Goal: Task Accomplishment & Management: Use online tool/utility

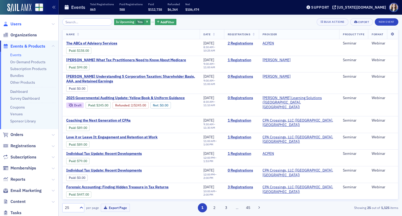
click at [17, 26] on span "Users" at bounding box center [15, 24] width 11 height 6
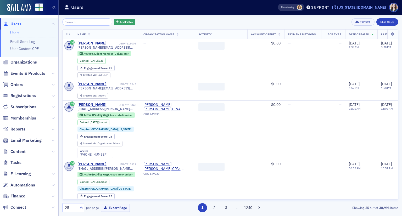
click at [365, 9] on div "[US_STATE][DOMAIN_NAME]" at bounding box center [361, 7] width 49 height 5
click at [89, 25] on input "search" at bounding box center [87, 21] width 50 height 7
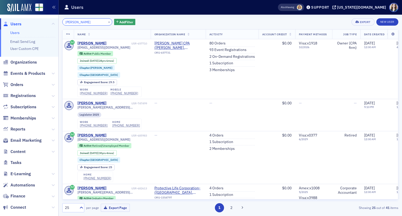
type input "[PERSON_NAME]"
click at [133, 19] on div "Terri McCullers × Add Filter Export New User" at bounding box center [230, 21] width 336 height 7
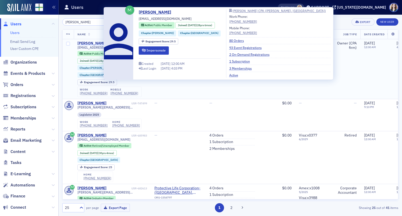
click at [94, 42] on div "Terri McCullers" at bounding box center [91, 43] width 29 height 5
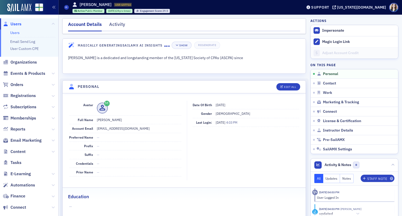
click at [297, 27] on div "Account Details Activity" at bounding box center [184, 26] width 244 height 16
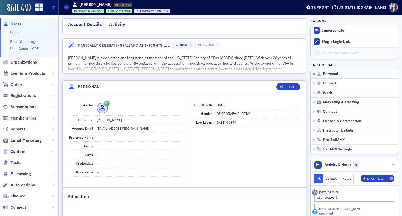
click at [114, 27] on div "Activity" at bounding box center [117, 26] width 16 height 10
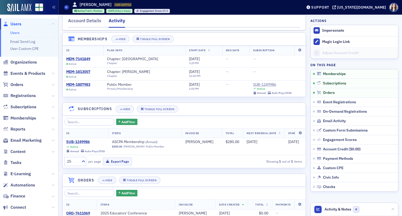
scroll to position [15, 0]
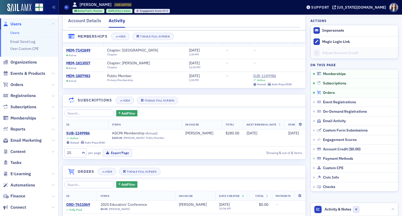
click at [326, 92] on span "Orders" at bounding box center [329, 93] width 12 height 5
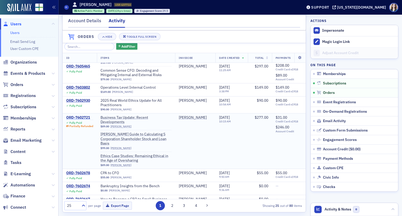
scroll to position [99, 0]
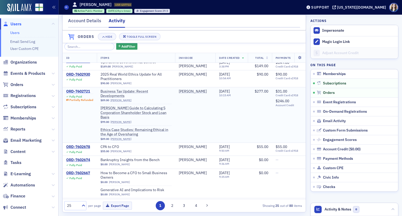
click at [85, 92] on div "ORD-7602721" at bounding box center [79, 91] width 27 height 5
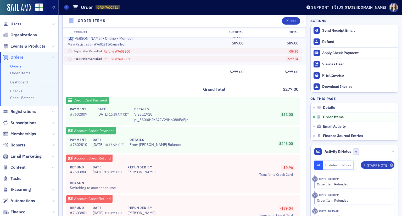
scroll to position [262, 0]
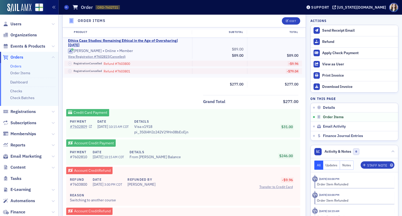
click at [83, 126] on link "# 7602809" at bounding box center [81, 126] width 22 height 5
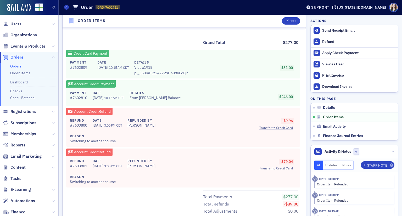
scroll to position [323, 0]
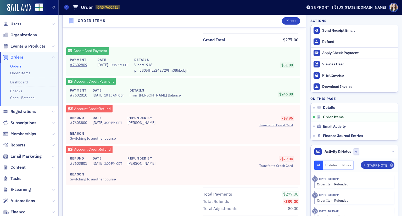
click at [303, 16] on div "Details Edit Fully Paid Partially Refunded Customer & Invoicee Terri McCullers …" at bounding box center [230, 13] width 336 height 644
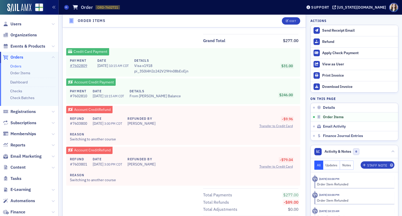
scroll to position [324, 0]
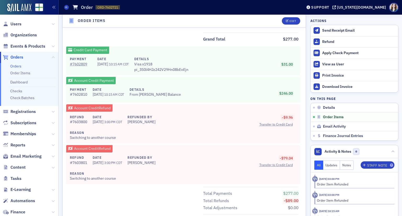
click at [297, 20] on header "Order Items Edit" at bounding box center [184, 21] width 243 height 13
click at [74, 18] on icon at bounding box center [71, 20] width 7 height 5
click at [297, 20] on header "Order Items Edit" at bounding box center [184, 21] width 243 height 13
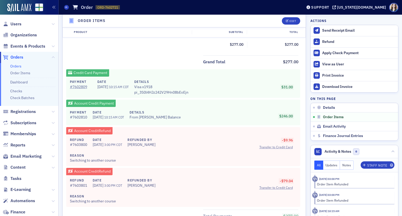
scroll to position [300, 0]
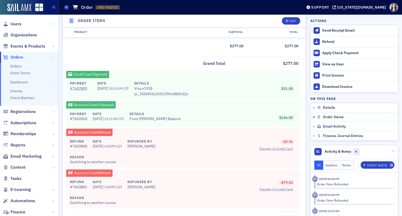
click at [270, 19] on header "Order Items Edit" at bounding box center [184, 21] width 243 height 13
click at [274, 19] on header "Order Items Edit" at bounding box center [184, 21] width 243 height 13
click at [148, 26] on header "Order Items Edit" at bounding box center [184, 21] width 243 height 13
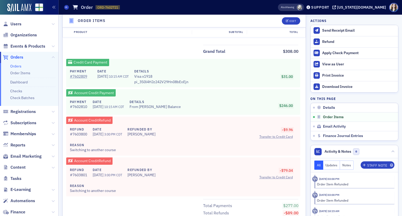
scroll to position [304, 0]
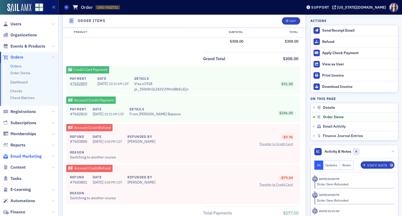
click at [21, 155] on span "Email Marketing" at bounding box center [25, 157] width 31 height 6
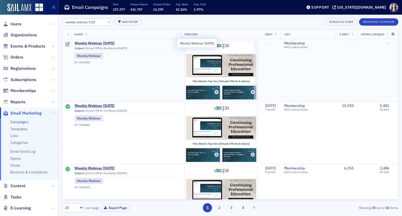
type input "weekly webinar 9.15"
click at [86, 43] on span "Weekly Webinar 9.15.25" at bounding box center [126, 43] width 103 height 5
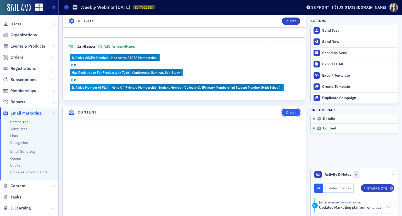
click at [291, 111] on div "Edit" at bounding box center [292, 112] width 7 height 3
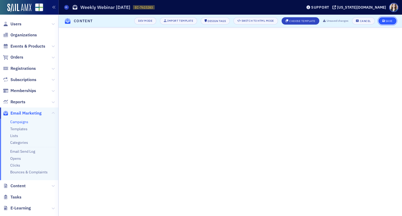
click at [388, 20] on div "Save" at bounding box center [388, 21] width 7 height 3
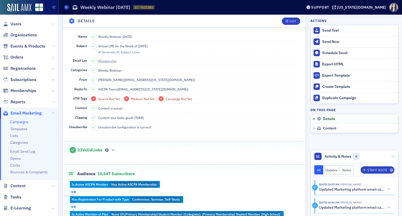
scroll to position [0, 0]
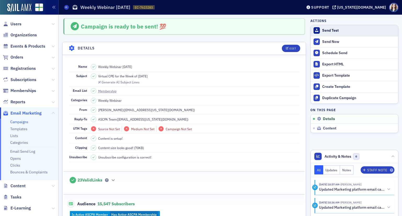
click at [330, 32] on div "Send Test" at bounding box center [358, 30] width 73 height 5
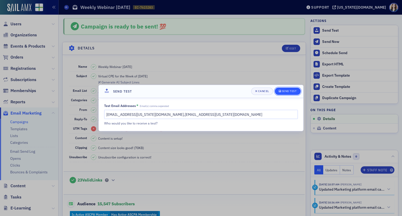
click at [283, 94] on button "Send Test" at bounding box center [288, 91] width 26 height 7
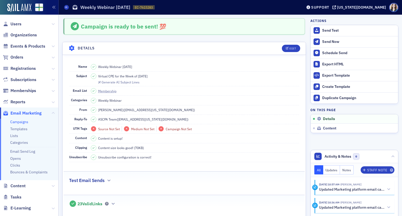
click at [16, 122] on link "Campaigns" at bounding box center [19, 122] width 18 height 5
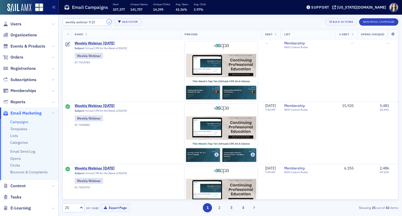
click at [107, 22] on button "×" at bounding box center [109, 21] width 5 height 5
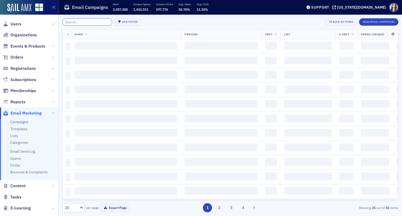
click at [103, 22] on input "search" at bounding box center [87, 21] width 50 height 7
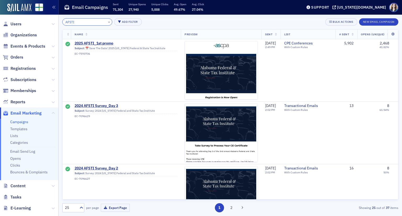
type input "AFSTI"
click at [167, 22] on div "AFSTI × Add Filter Bulk Actions New Email Campaign" at bounding box center [230, 21] width 336 height 7
click at [102, 43] on span "2025 AFSTI_1st promo" at bounding box center [126, 43] width 103 height 5
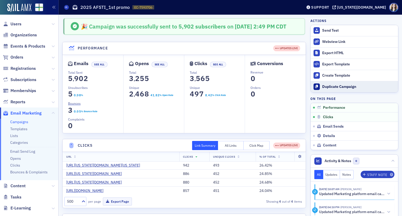
click at [333, 88] on div "Duplicate Campaign" at bounding box center [358, 86] width 73 height 5
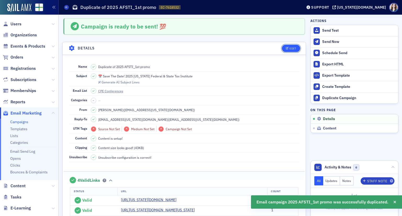
click at [290, 48] on div "Edit" at bounding box center [292, 48] width 7 height 3
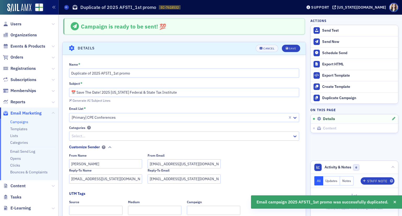
scroll to position [24, 0]
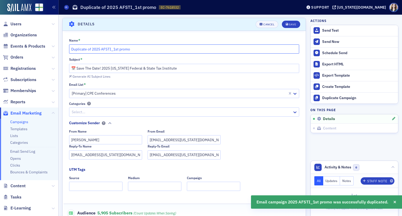
drag, startPoint x: 93, startPoint y: 49, endPoint x: 70, endPoint y: 49, distance: 23.5
click at [70, 49] on input "Duplicate of 2025 AFSTI_1st promo" at bounding box center [184, 48] width 230 height 9
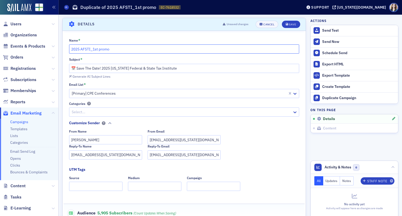
click at [99, 48] on input "2025 AFSTI_1st promo" at bounding box center [184, 48] width 230 height 9
type input "2025 AFSTI_2nd promo"
click at [87, 76] on div "Generate AI Subject Lines" at bounding box center [91, 76] width 38 height 3
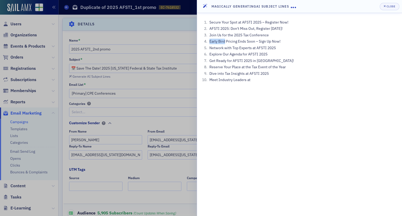
drag, startPoint x: 210, startPoint y: 42, endPoint x: 226, endPoint y: 41, distance: 16.5
click at [226, 41] on li "Early Bird Pricing Ends Soon – Sign Up Now!" at bounding box center [302, 41] width 188 height 5
copy li "Early Bird"
click at [321, 68] on li "Reserve Your Place at the Tax Event of the Year" at bounding box center [302, 66] width 188 height 5
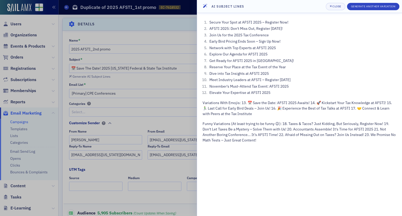
click at [177, 42] on div at bounding box center [201, 108] width 402 height 216
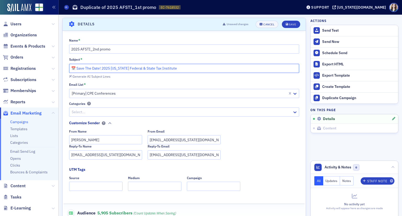
drag, startPoint x: 188, startPoint y: 68, endPoint x: 79, endPoint y: 71, distance: 109.1
click at [79, 71] on input "📅 Save The Date! 2025 Alabama Federal & State Tax Institute" at bounding box center [184, 68] width 230 height 9
click at [85, 70] on input "📅 Save The Date! 2025 Alabama Federal & State Tax Institute" at bounding box center [184, 68] width 230 height 9
drag, startPoint x: 77, startPoint y: 69, endPoint x: 101, endPoint y: 70, distance: 24.3
click at [101, 70] on input "📅 Save The Date! 2025 Alabama Federal & State Tax Institute" at bounding box center [184, 68] width 230 height 9
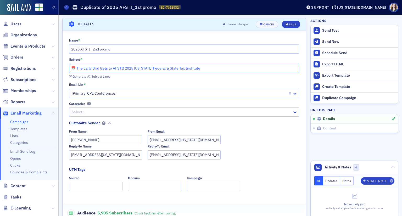
click at [106, 68] on input "📅 The Early Bird Gets to AFSTI! 2025 Alabama Federal & State Tax Institute" at bounding box center [184, 68] width 230 height 9
type input "📅 The Early Bird Gets to AFSTI! 2025 Alabama Federal & State Tax Institute"
click at [117, 73] on div "Generate AI Subject Lines" at bounding box center [184, 75] width 230 height 5
click at [289, 23] on div "Save" at bounding box center [292, 24] width 7 height 3
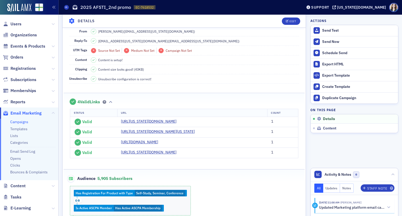
scroll to position [0, 0]
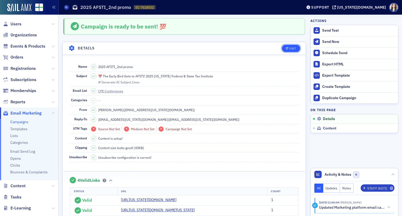
click at [291, 49] on div "Edit" at bounding box center [292, 48] width 7 height 3
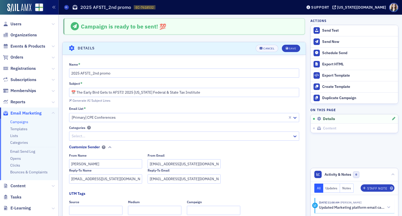
scroll to position [24, 0]
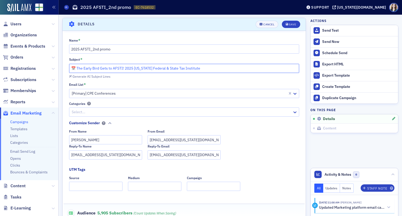
drag, startPoint x: 127, startPoint y: 67, endPoint x: 77, endPoint y: 72, distance: 50.2
click at [77, 72] on input "📅 The Early Bird Gets to AFSTI! 2025 Alabama Federal & State Tax Institute" at bounding box center [184, 68] width 230 height 9
type input "📅 2025 Alabama Federal & State Tax Institute"
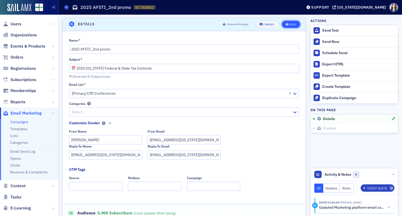
click at [286, 24] on icon "submit" at bounding box center [287, 24] width 3 height 3
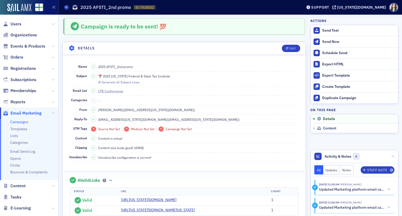
scroll to position [26, 0]
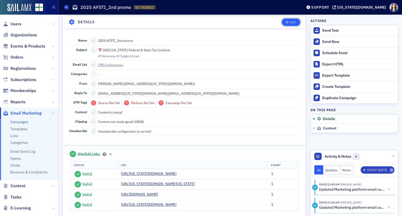
click at [294, 20] on button "Edit" at bounding box center [291, 22] width 18 height 7
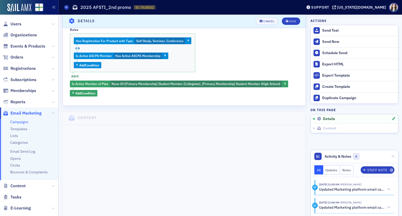
scroll to position [209, 0]
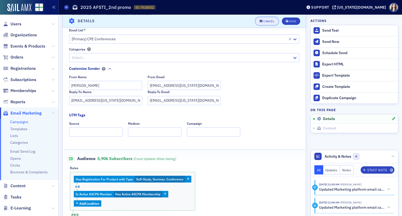
click at [268, 24] on button "Cancel" at bounding box center [267, 20] width 22 height 7
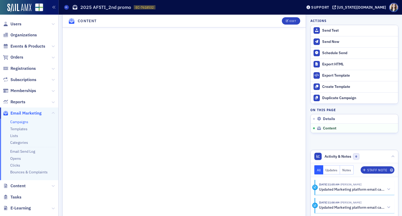
scroll to position [331, 0]
click at [291, 21] on div "Edit" at bounding box center [292, 21] width 7 height 3
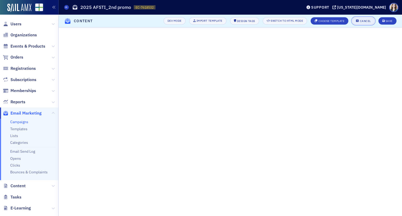
click at [367, 21] on div "Cancel" at bounding box center [365, 21] width 11 height 3
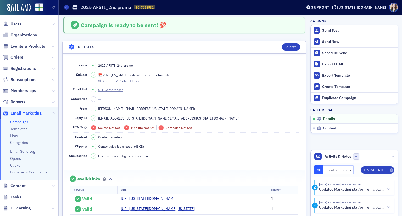
scroll to position [0, 0]
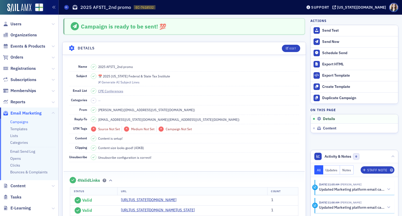
click at [166, 24] on div "Campaign is ready to be sent! 💯" at bounding box center [184, 26] width 242 height 16
click at [274, 47] on header "Details Edit" at bounding box center [184, 48] width 243 height 13
click at [289, 47] on div "Edit" at bounding box center [292, 48] width 7 height 3
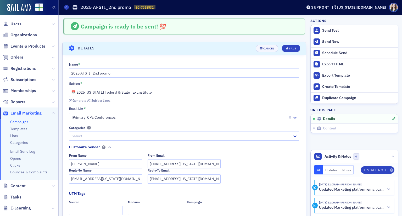
scroll to position [24, 0]
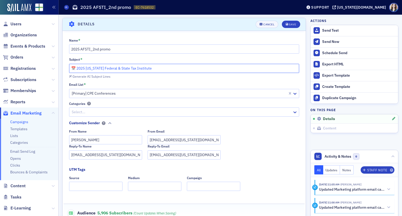
click at [233, 68] on input "📅 2025 Alabama Federal & State Tax Institute" at bounding box center [184, 68] width 230 height 9
click at [105, 77] on div "Generate AI Subject Lines" at bounding box center [91, 76] width 38 height 3
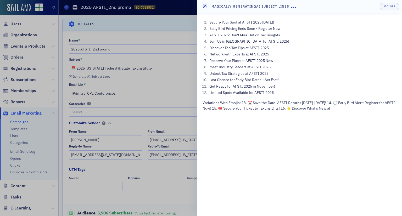
click at [364, 4] on header "Magically Generating AI Subject Lines Close" at bounding box center [299, 6] width 205 height 13
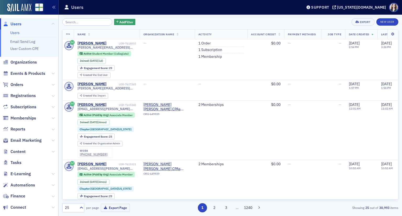
click at [147, 18] on div "Add Filter Export New User Name Organization Name Activity Account Credit Payme…" at bounding box center [230, 115] width 336 height 201
click at [86, 23] on input "search" at bounding box center [87, 21] width 50 height 7
click at [96, 26] on div "Add Filter Export New User Name Organization Name Activity Account Credit Payme…" at bounding box center [230, 115] width 336 height 194
click at [98, 22] on input "search" at bounding box center [87, 21] width 50 height 7
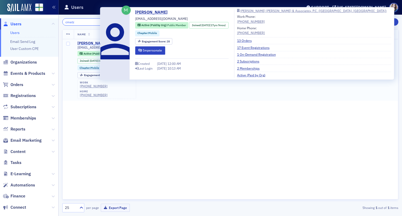
type input "cmatz"
click at [85, 44] on div "Collena Matz" at bounding box center [91, 43] width 29 height 5
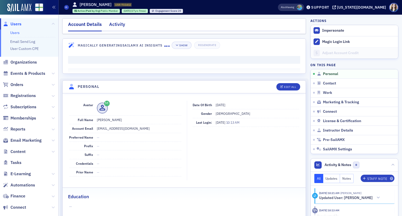
click at [114, 24] on div "Activity" at bounding box center [117, 26] width 16 height 10
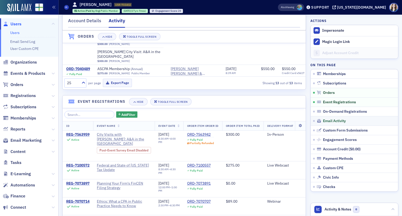
click at [322, 123] on link "Email Activity" at bounding box center [353, 120] width 87 height 9
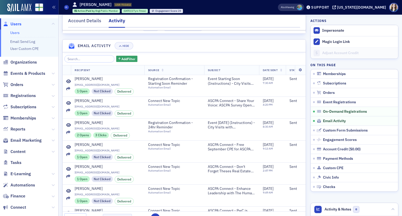
scroll to position [692, 0]
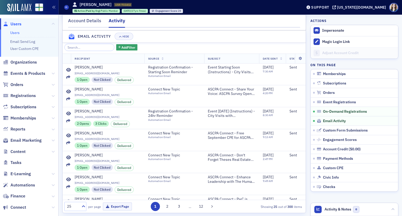
click at [154, 37] on header "Email Activity Hide" at bounding box center [184, 36] width 243 height 13
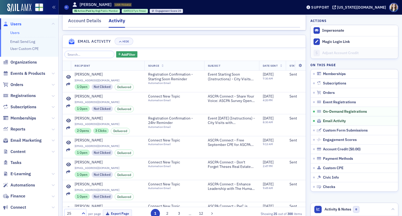
scroll to position [687, 0]
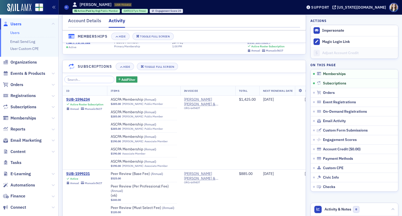
scroll to position [11, 0]
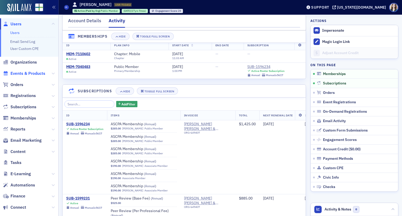
click at [24, 71] on span "Events & Products" at bounding box center [27, 74] width 35 height 6
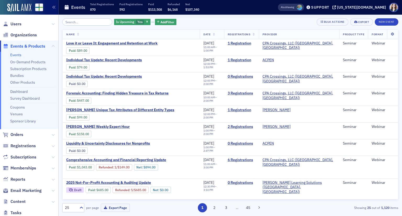
drag, startPoint x: 183, startPoint y: 19, endPoint x: 182, endPoint y: 21, distance: 2.7
click at [182, 21] on div "Is Upcoming Yes Add Filter Bulk Actions Export New Event" at bounding box center [230, 21] width 336 height 7
